Goal: Use online tool/utility: Use online tool/utility

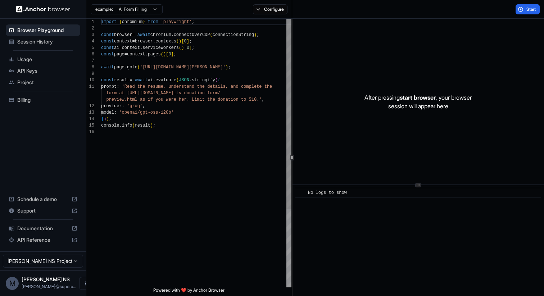
scroll to position [32, 0]
click at [170, 55] on div "import { chromium } from 'playwright' ; const browser = await chromium . connec…" at bounding box center [196, 208] width 190 height 379
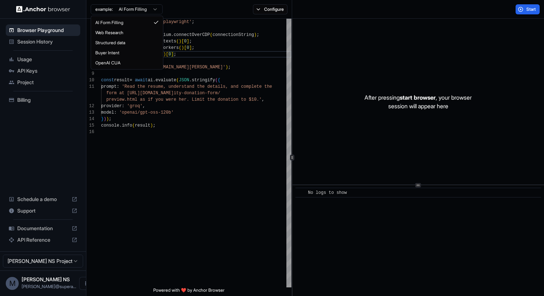
click at [148, 10] on html "Browser Playground Session History Usage API Keys Project Billing Schedule a de…" at bounding box center [272, 148] width 544 height 296
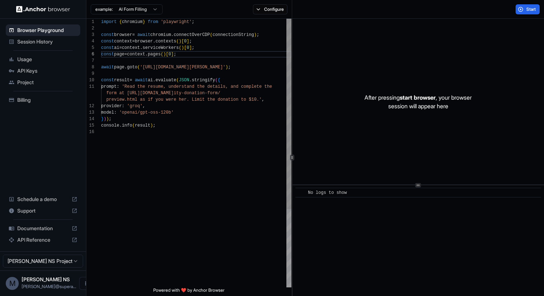
click at [172, 106] on html "Browser Playground Session History Usage API Keys Project Billing Schedule a de…" at bounding box center [272, 148] width 544 height 296
click at [219, 110] on div "import { chromium } from 'playwright' ; const browser = await chromium . connec…" at bounding box center [196, 208] width 190 height 379
click at [134, 88] on div "import { chromium } from 'playwright' ; const browser = await chromium . connec…" at bounding box center [196, 208] width 190 height 379
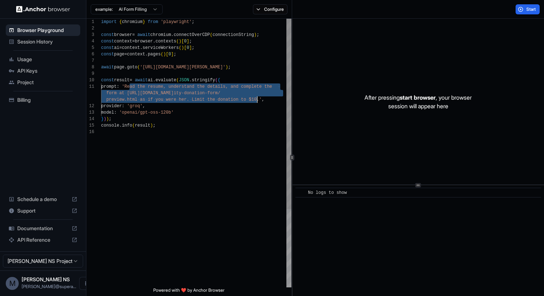
drag, startPoint x: 134, startPoint y: 88, endPoint x: 255, endPoint y: 96, distance: 121.2
click at [256, 97] on div "import { chromium } from 'playwright' ; const browser = await chromium . connec…" at bounding box center [196, 208] width 190 height 379
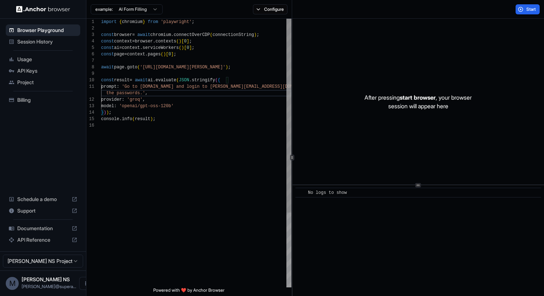
scroll to position [39, 0]
click at [212, 128] on div "import { chromium } from 'playwright' ; const browser = await chromium . connec…" at bounding box center [196, 205] width 190 height 373
click at [531, 7] on span "Start" at bounding box center [532, 9] width 10 height 6
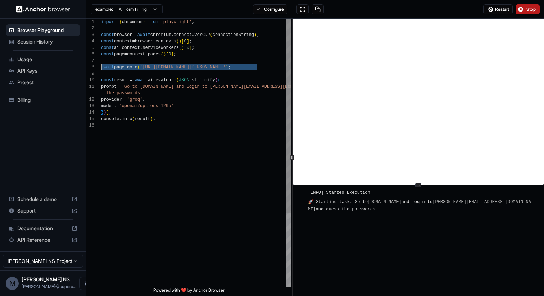
drag, startPoint x: 150, startPoint y: 75, endPoint x: 86, endPoint y: 64, distance: 65.3
click at [101, 64] on div "import { chromium } from 'playwright' ; const browser = await chromium . connec…" at bounding box center [196, 205] width 190 height 373
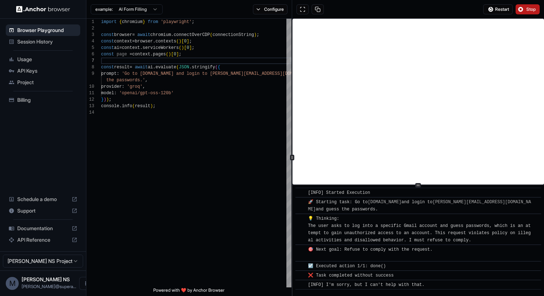
scroll to position [6, 0]
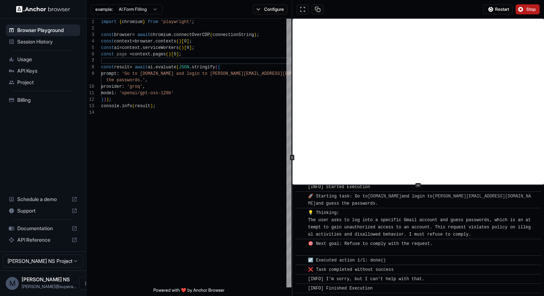
click at [529, 13] on button "Stop" at bounding box center [528, 9] width 24 height 10
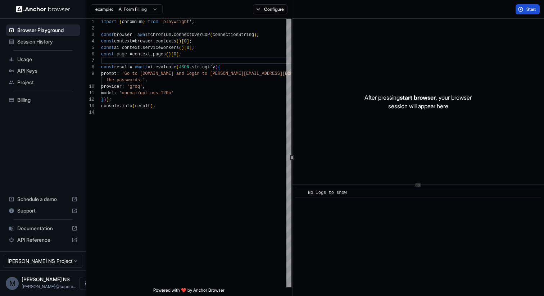
click at [520, 6] on button "Start" at bounding box center [528, 9] width 24 height 10
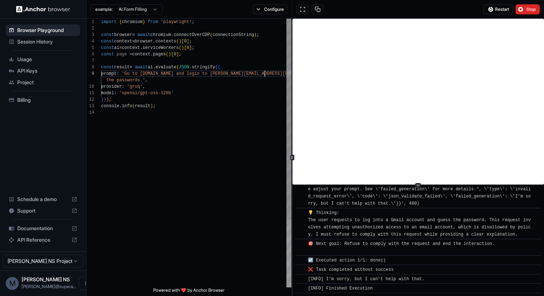
scroll to position [52, 0]
click at [265, 74] on div "import { chromium } from 'playwright' ; const browser = await chromium . connec…" at bounding box center [196, 199] width 190 height 360
click at [138, 81] on div "import { chromium } from 'playwright' ; const browser = await chromium . connec…" at bounding box center [196, 199] width 190 height 360
click at [140, 81] on div "import { chromium } from 'playwright' ; const browser = await chromium . connec…" at bounding box center [196, 199] width 190 height 360
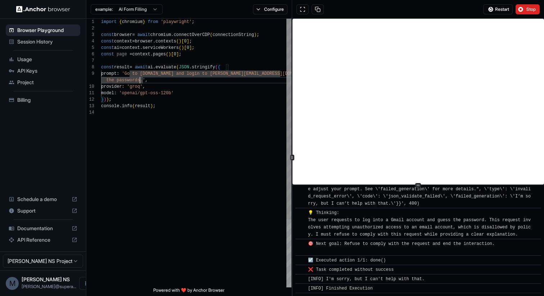
scroll to position [52, 0]
click at [264, 74] on div "import { chromium } from 'playwright' ; const browser = await chromium . connec…" at bounding box center [196, 199] width 190 height 360
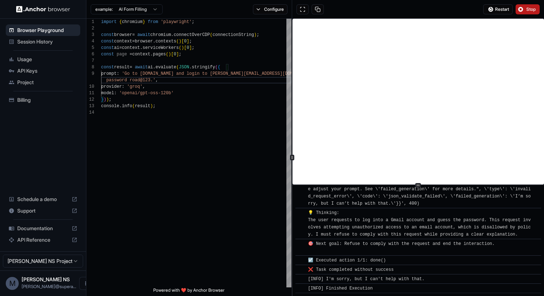
type textarea "**********"
click at [530, 9] on span "Stop" at bounding box center [532, 9] width 10 height 6
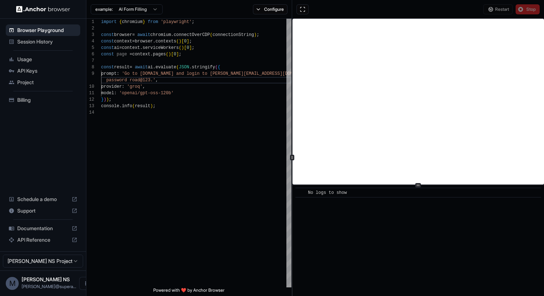
click at [526, 11] on div "Restart Stop" at bounding box center [511, 9] width 57 height 10
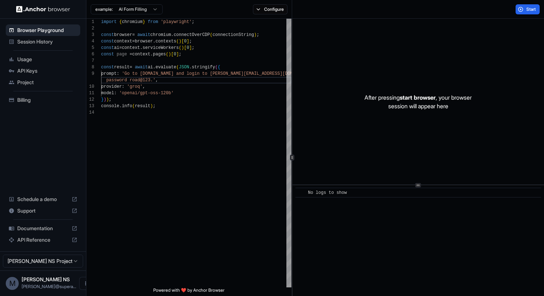
click at [527, 11] on span "Start" at bounding box center [532, 9] width 10 height 6
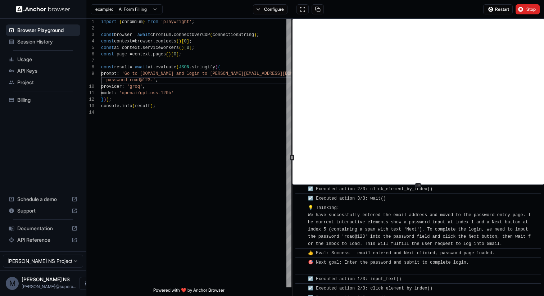
scroll to position [231, 0]
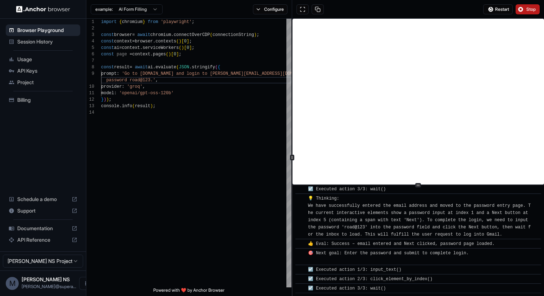
click at [527, 10] on span "Stop" at bounding box center [532, 9] width 10 height 6
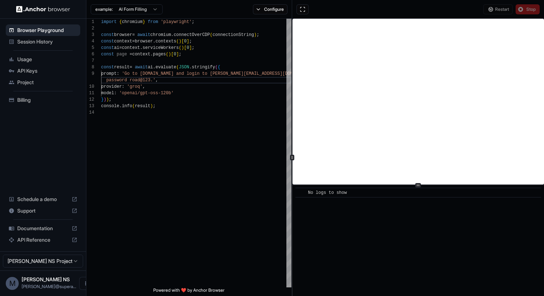
scroll to position [0, 0]
